Goal: Task Accomplishment & Management: Use online tool/utility

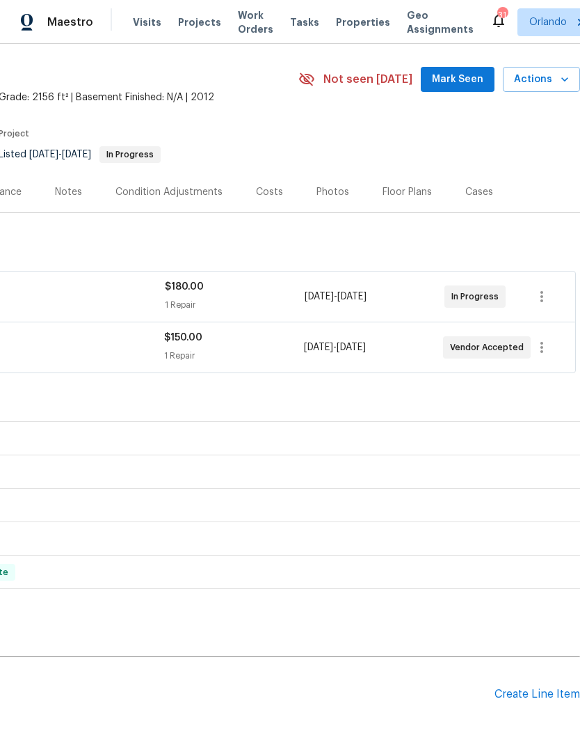
scroll to position [40, 206]
click at [465, 85] on span "Mark Seen" at bounding box center [457, 79] width 51 height 17
click at [413, 84] on span "Not seen today" at bounding box center [368, 79] width 89 height 14
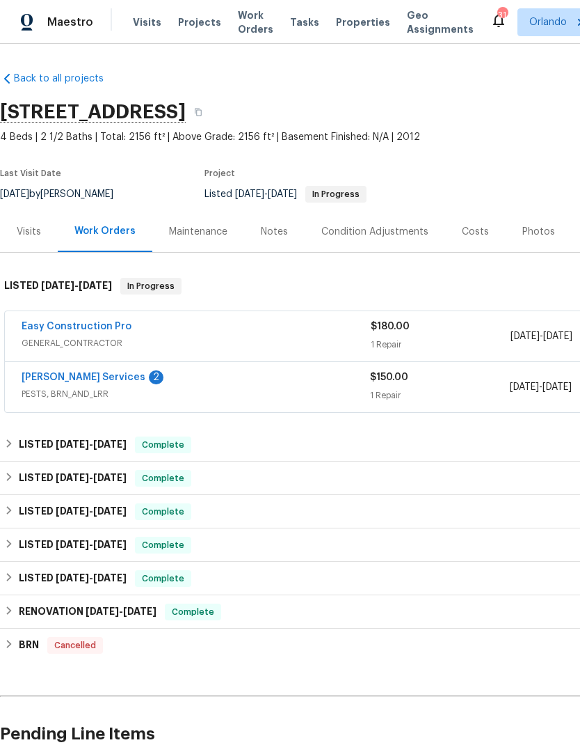
scroll to position [0, 0]
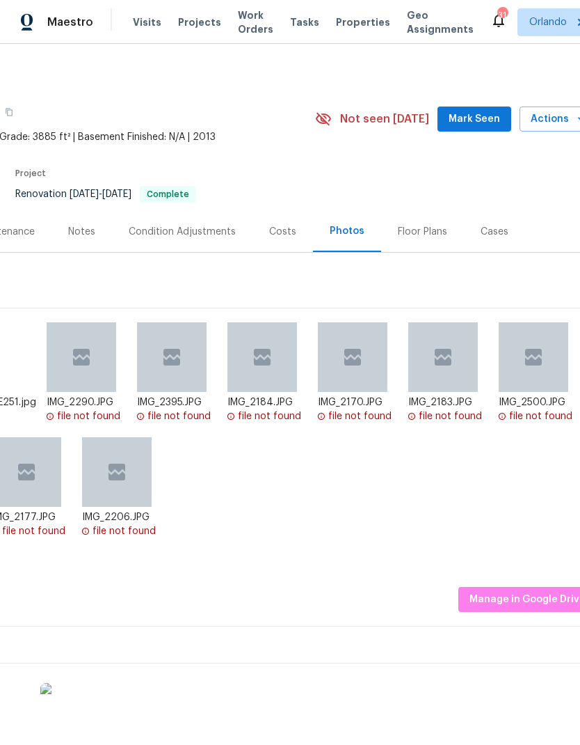
scroll to position [0, 188]
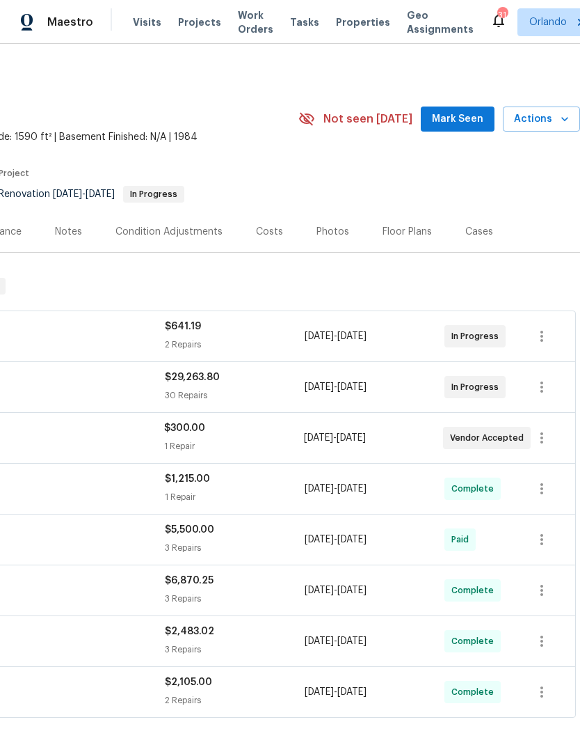
scroll to position [0, 206]
click at [461, 116] on span "Mark Seen" at bounding box center [457, 119] width 51 height 17
click at [562, 120] on icon "button" at bounding box center [565, 119] width 14 height 14
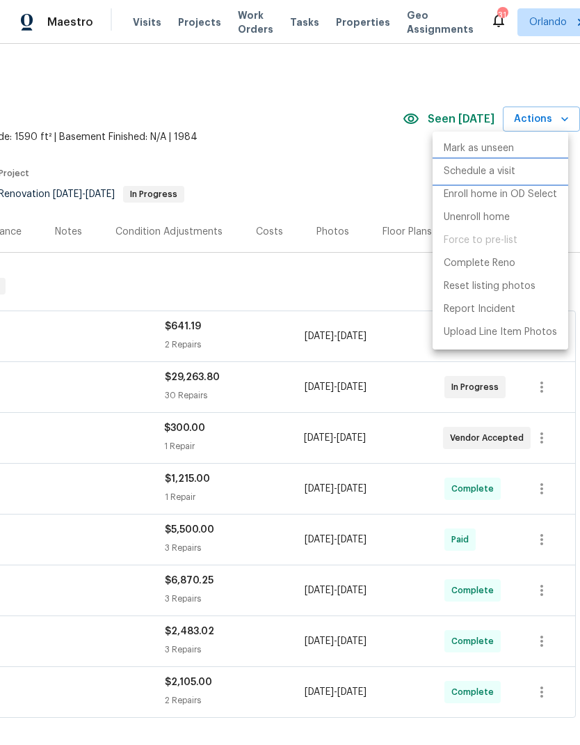
click at [493, 173] on p "Schedule a visit" at bounding box center [480, 171] width 72 height 15
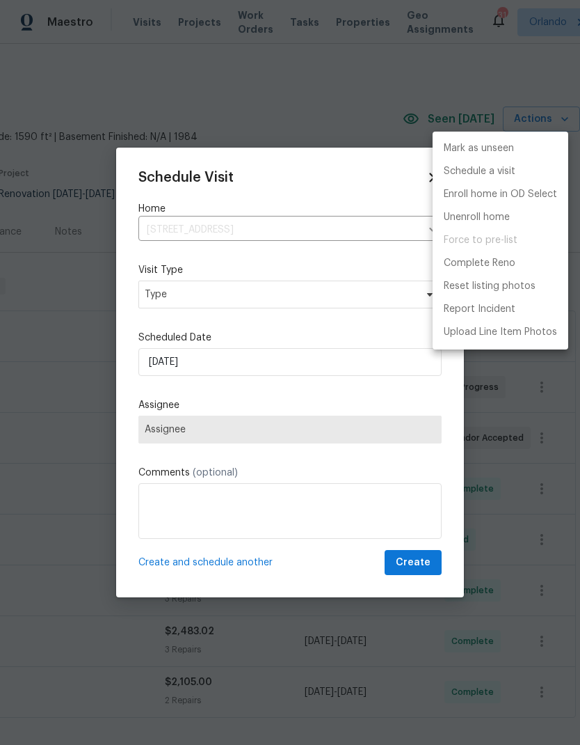
click at [310, 301] on div at bounding box center [290, 372] width 580 height 745
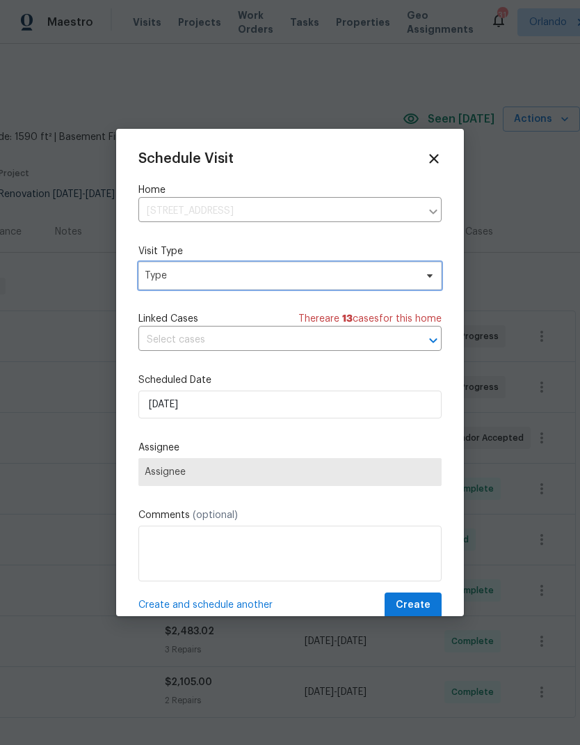
click at [333, 285] on span "Type" at bounding box center [289, 276] width 303 height 28
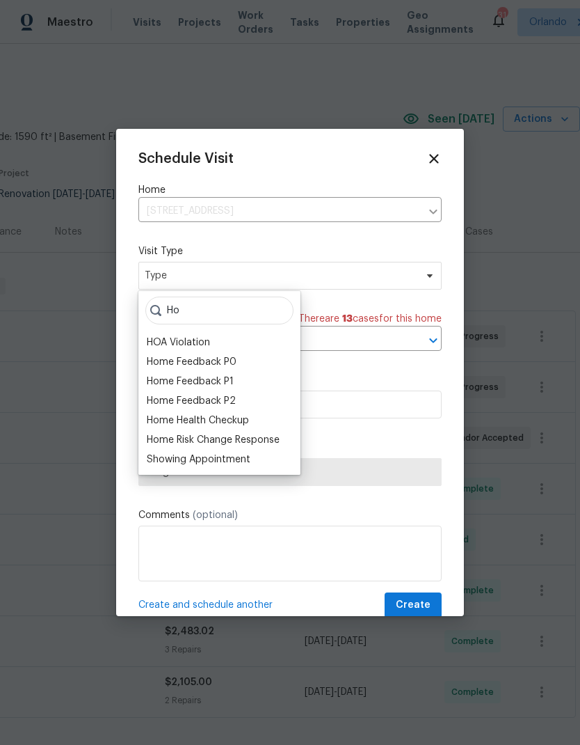
type input "H"
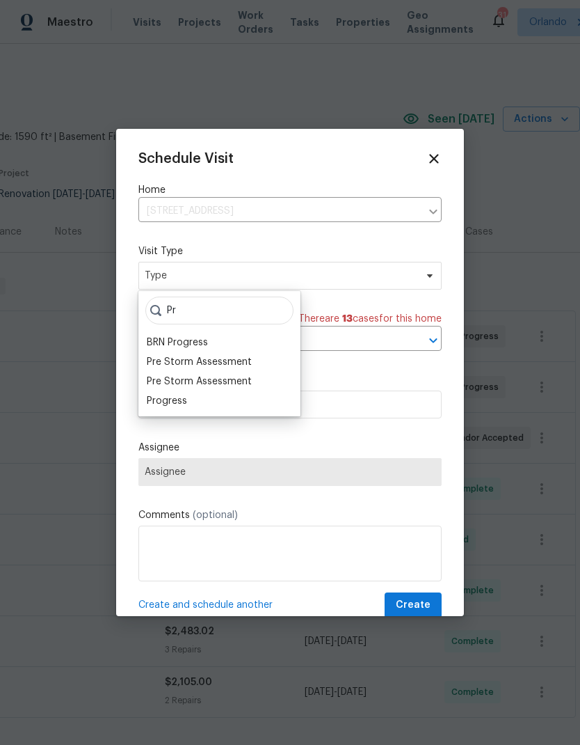
type input "Pr"
click at [184, 398] on div "Progress" at bounding box center [167, 401] width 40 height 14
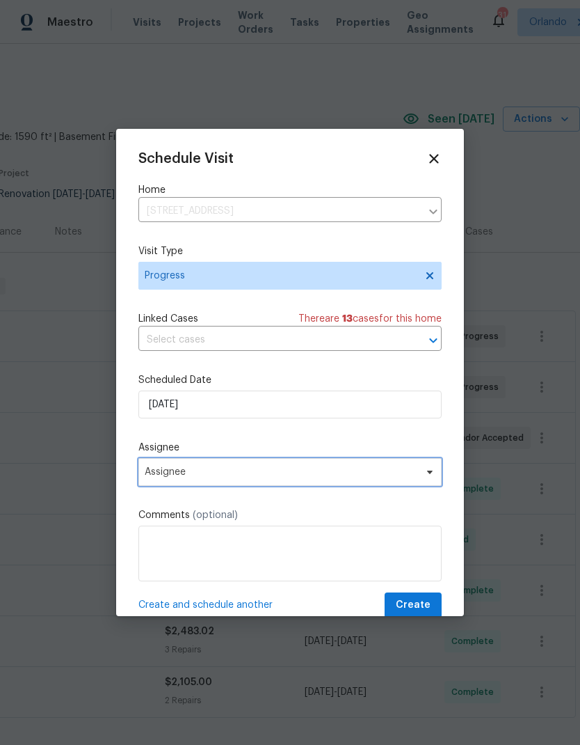
click at [417, 484] on span "Assignee" at bounding box center [289, 472] width 303 height 28
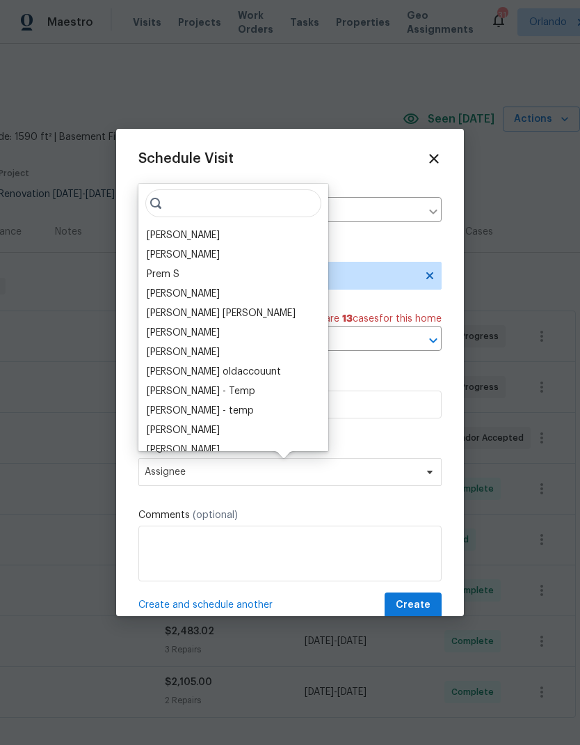
click at [189, 231] on div "[PERSON_NAME]" at bounding box center [183, 235] width 73 height 14
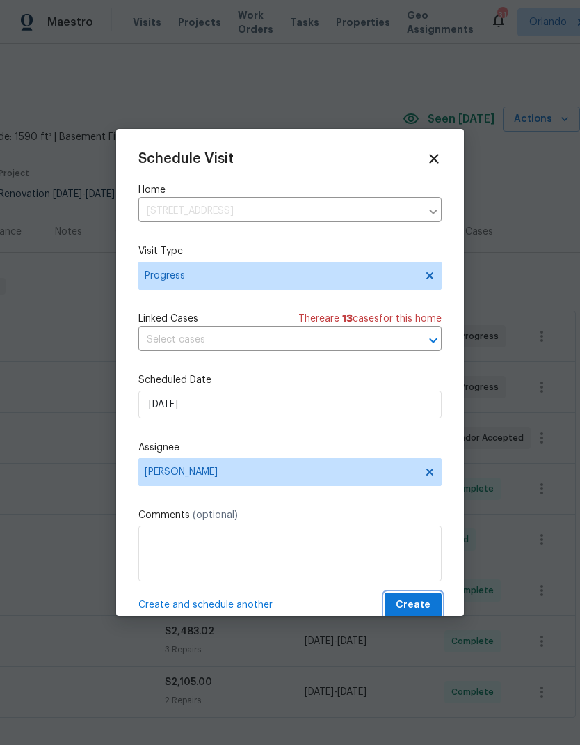
click at [420, 607] on span "Create" at bounding box center [413, 604] width 35 height 17
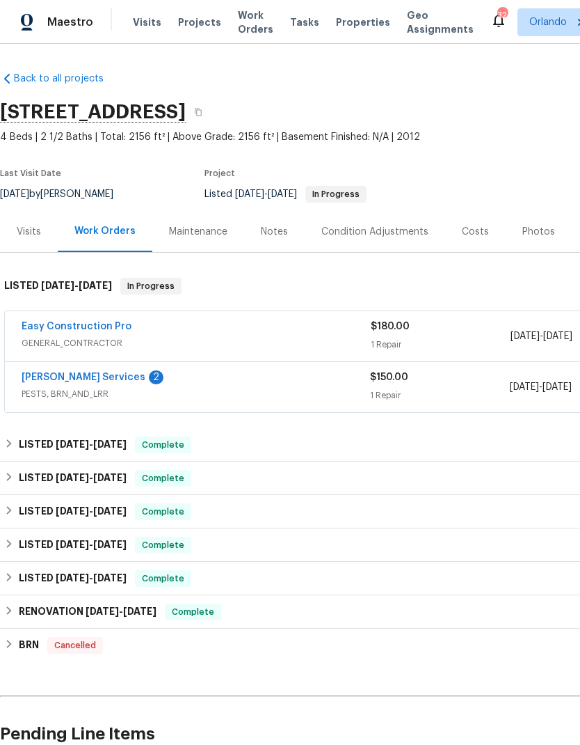
click at [95, 390] on span "PESTS, BRN_AND_LRR" at bounding box center [196, 394] width 349 height 14
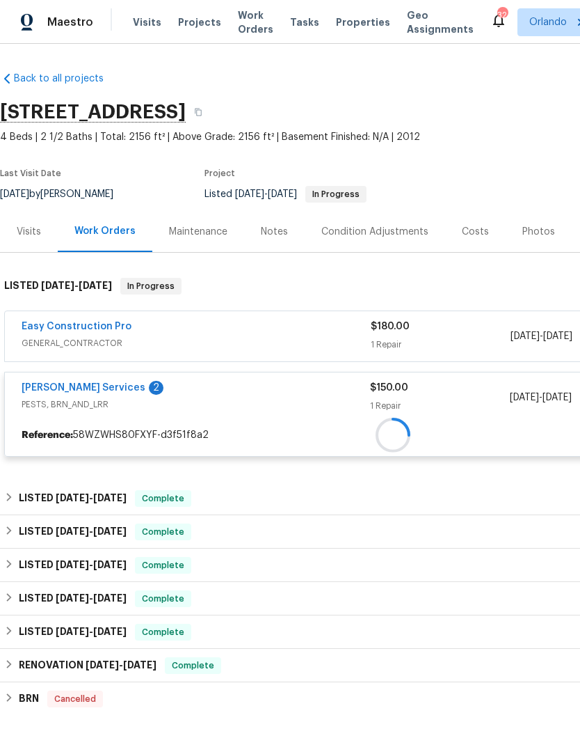
click at [92, 370] on div "Easy Construction Pro GENERAL_CONTRACTOR $180.00 1 Repair [DATE] - [DATE] In Pr…" at bounding box center [393, 388] width 778 height 155
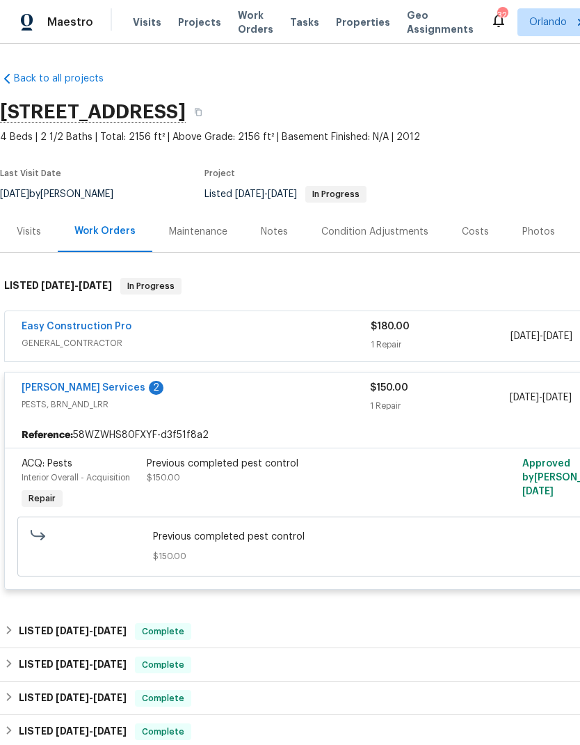
click at [92, 370] on div "Easy Construction Pro GENERAL_CONTRACTOR $180.00 1 Repair [DATE] - [DATE] In Pr…" at bounding box center [393, 455] width 778 height 288
click at [78, 390] on link "[PERSON_NAME] Services" at bounding box center [84, 388] width 124 height 10
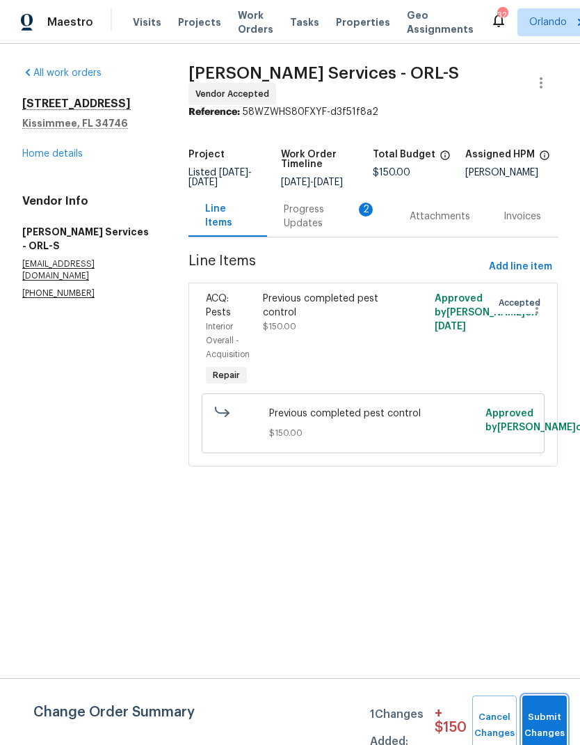
click at [559, 720] on button "Submit Changes" at bounding box center [545, 725] width 45 height 60
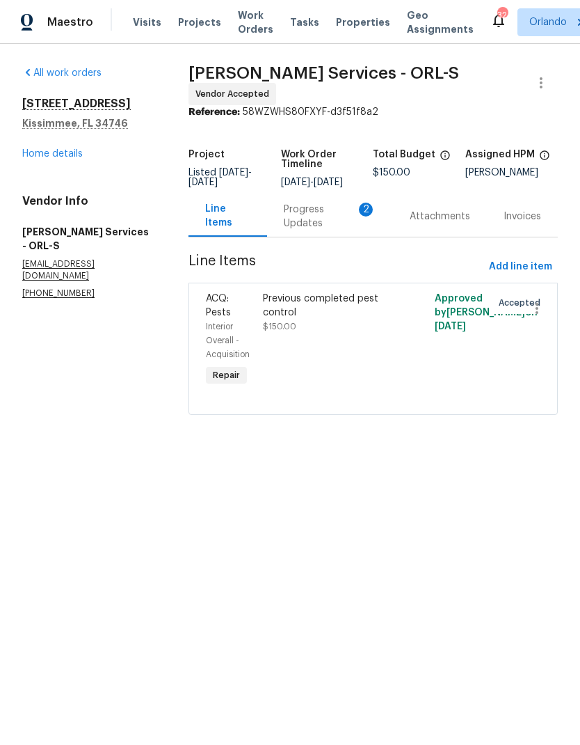
click at [353, 212] on div "Progress Updates 2" at bounding box center [330, 216] width 93 height 28
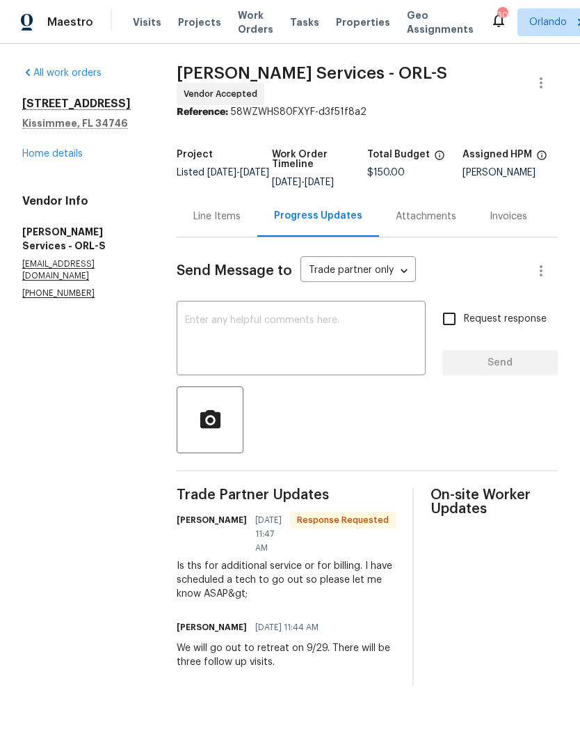
click at [339, 358] on textarea at bounding box center [301, 339] width 232 height 49
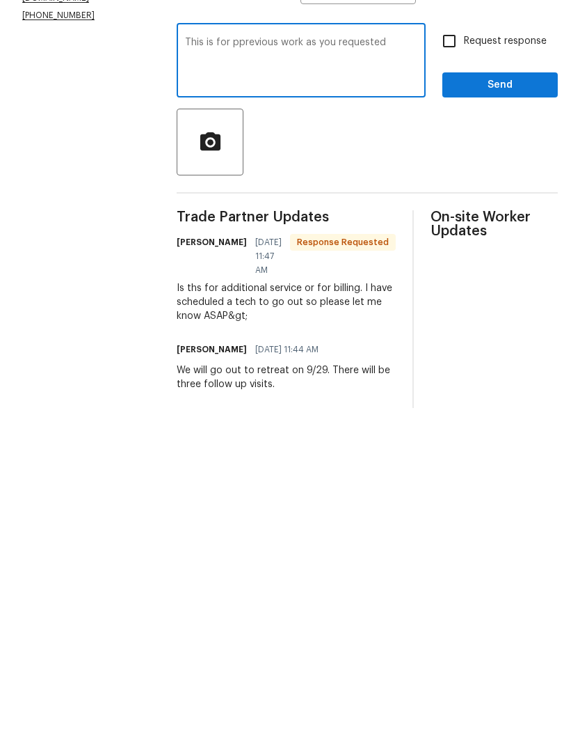
type textarea "This is for pprevious work as you requested"
click at [525, 354] on span "Send" at bounding box center [500, 362] width 93 height 17
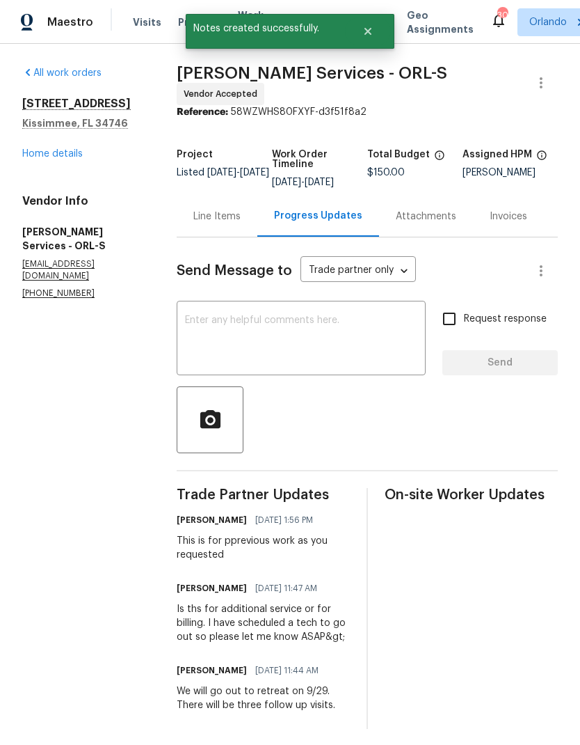
click at [367, 327] on textarea at bounding box center [301, 339] width 232 height 49
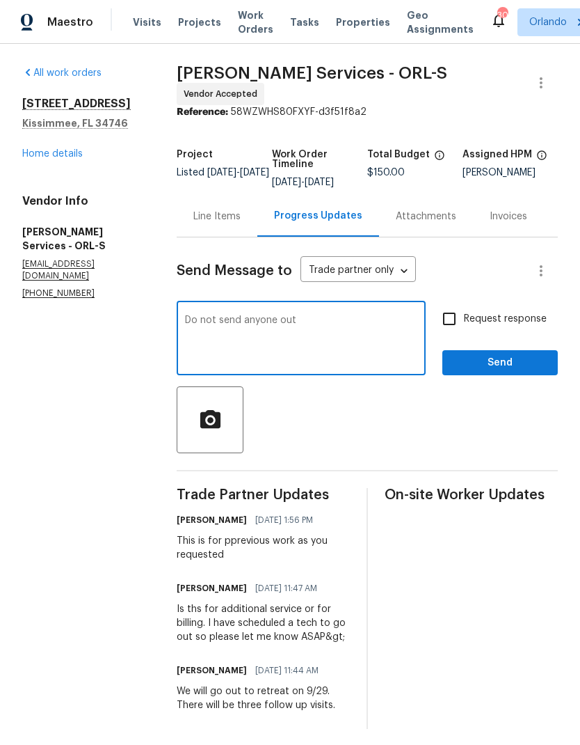
type textarea "Do not send anyone out"
click at [456, 346] on div "Request response Send" at bounding box center [501, 339] width 116 height 71
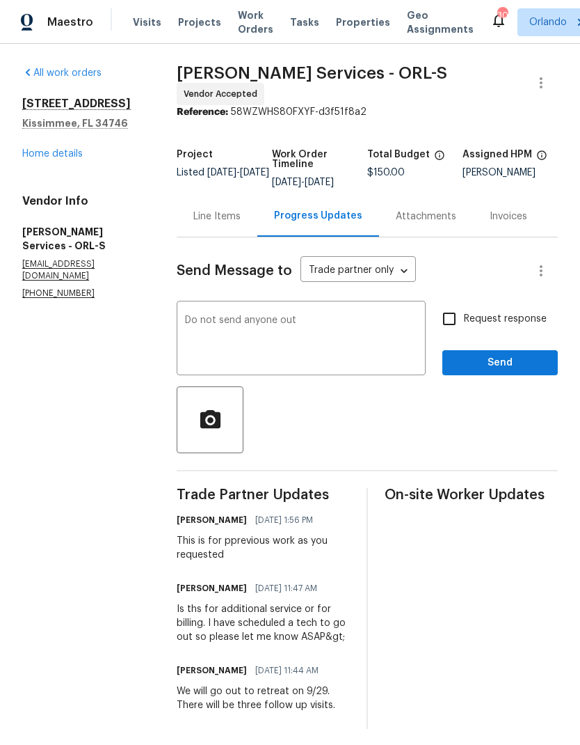
click at [456, 324] on input "Request response" at bounding box center [449, 318] width 29 height 29
checkbox input "true"
click at [490, 367] on span "Send" at bounding box center [500, 362] width 93 height 17
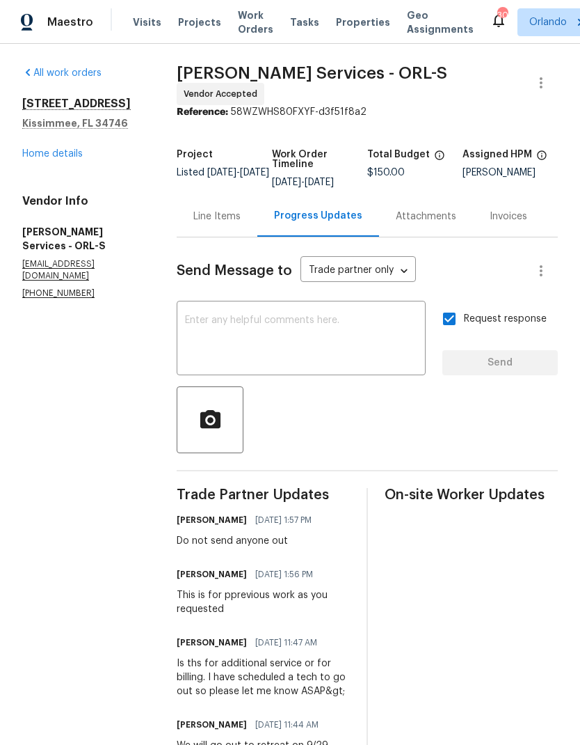
click at [58, 155] on link "Home details" at bounding box center [52, 154] width 61 height 10
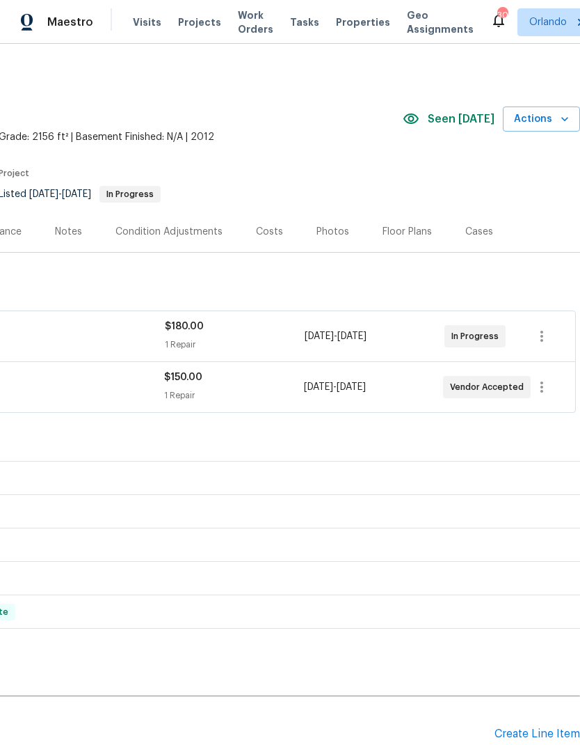
scroll to position [0, 206]
